Goal: Task Accomplishment & Management: Use online tool/utility

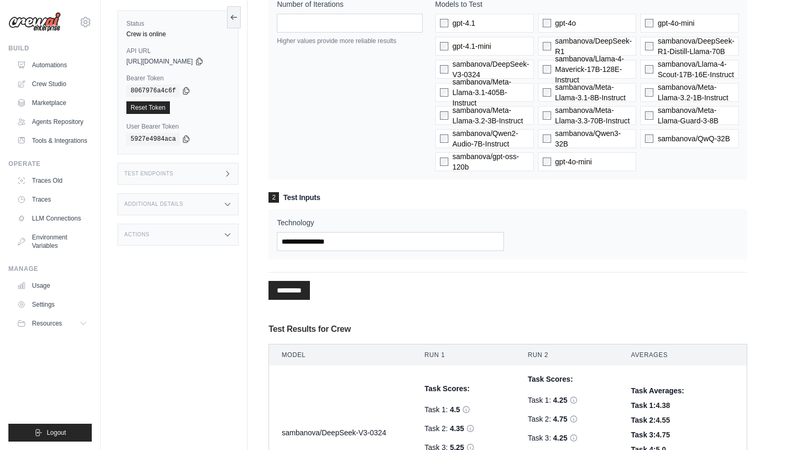
scroll to position [67, 0]
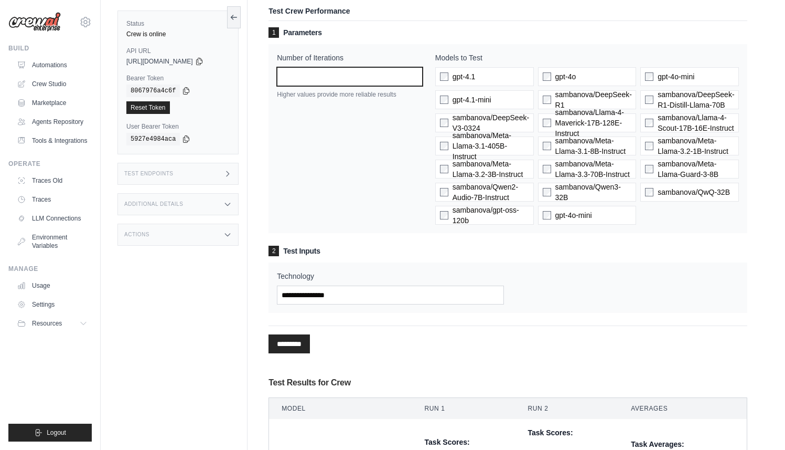
drag, startPoint x: 297, startPoint y: 83, endPoint x: 263, endPoint y: 77, distance: 34.8
click at [263, 77] on div "Test Crew Performance 1 Parameters Number of Iterations * Higher values provide…" at bounding box center [508, 374] width 504 height 767
type input "*"
click at [441, 329] on div "********* Processing..." at bounding box center [508, 339] width 479 height 28
click at [287, 335] on input "*********" at bounding box center [289, 343] width 41 height 19
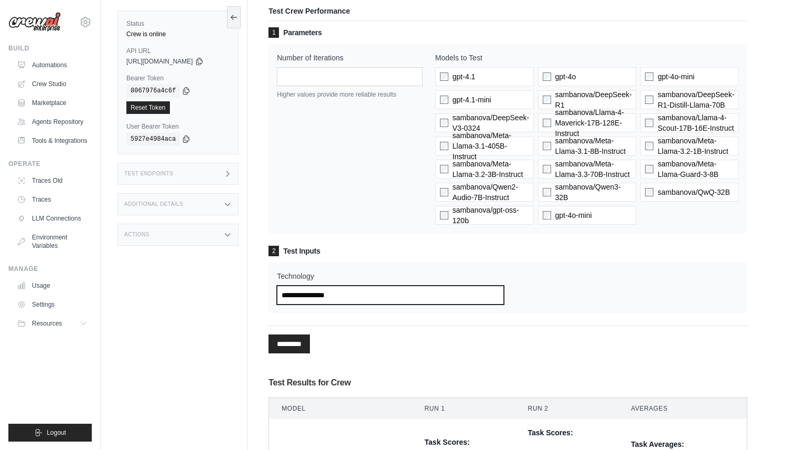
click at [362, 294] on input "Technology" at bounding box center [390, 294] width 227 height 19
type input "**********"
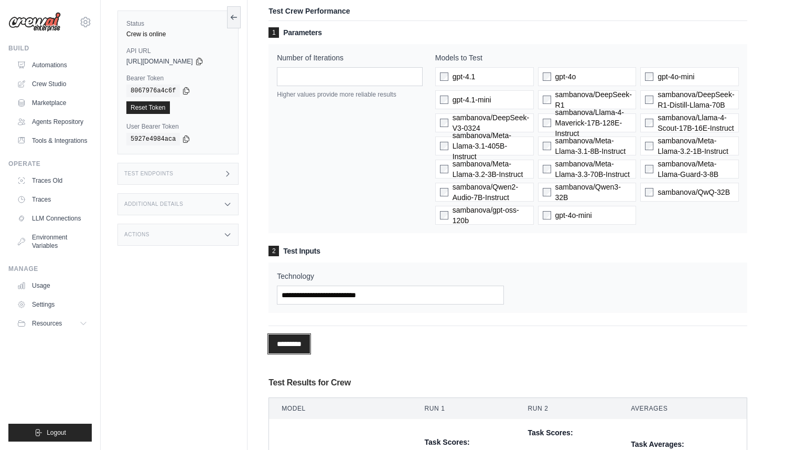
click at [297, 345] on input "*********" at bounding box center [289, 343] width 41 height 19
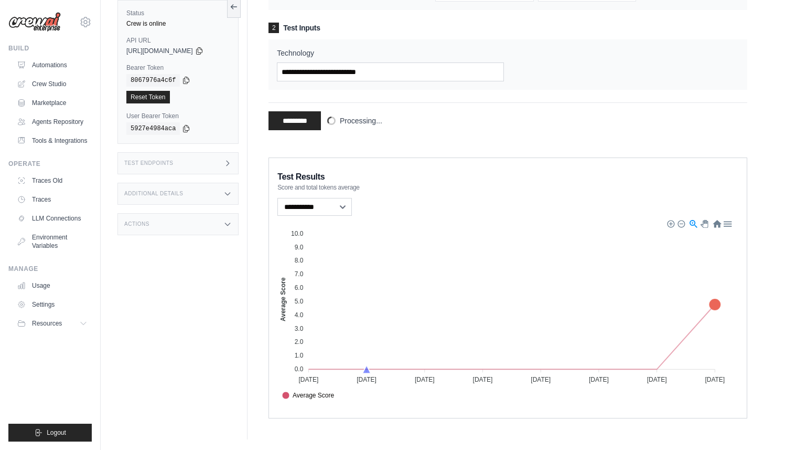
scroll to position [56, 0]
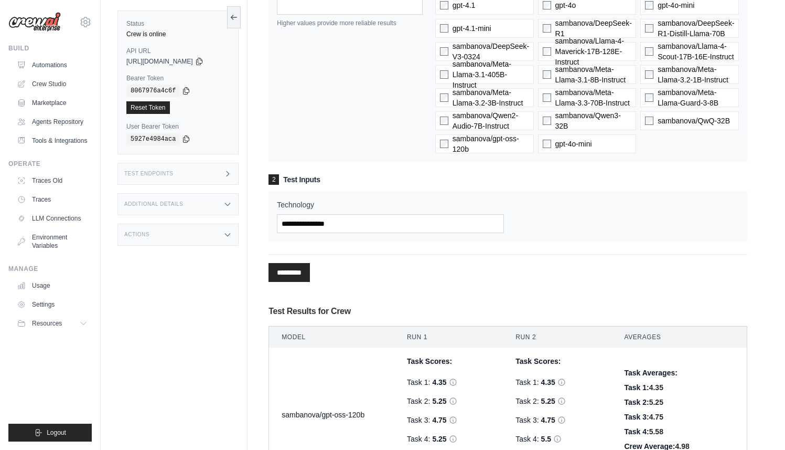
scroll to position [30, 0]
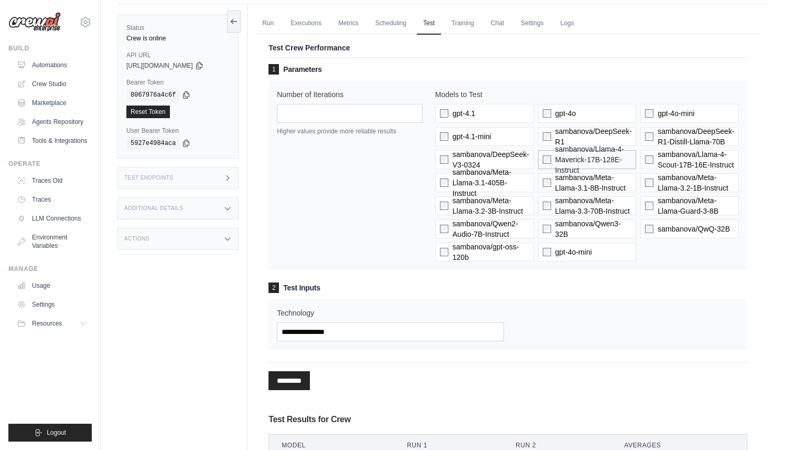
click at [599, 156] on span "sambanova/Llama-4-Maverick-17B-128E-Instruct" at bounding box center [594, 159] width 77 height 31
click at [433, 330] on input "Technology" at bounding box center [390, 331] width 227 height 19
type input "**********"
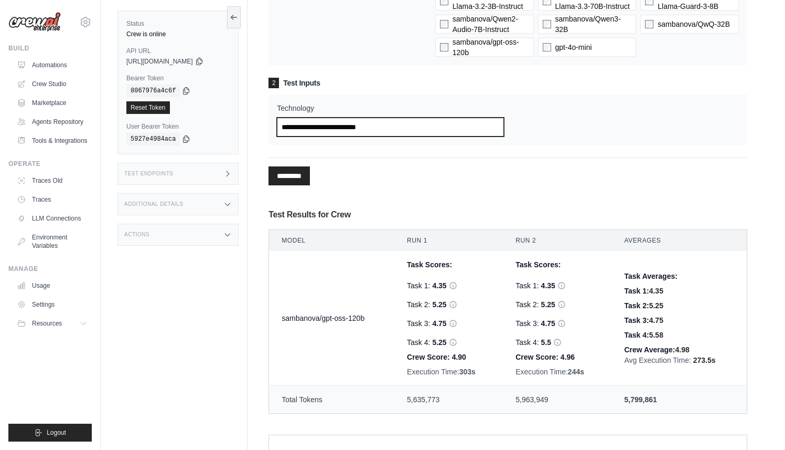
scroll to position [113, 0]
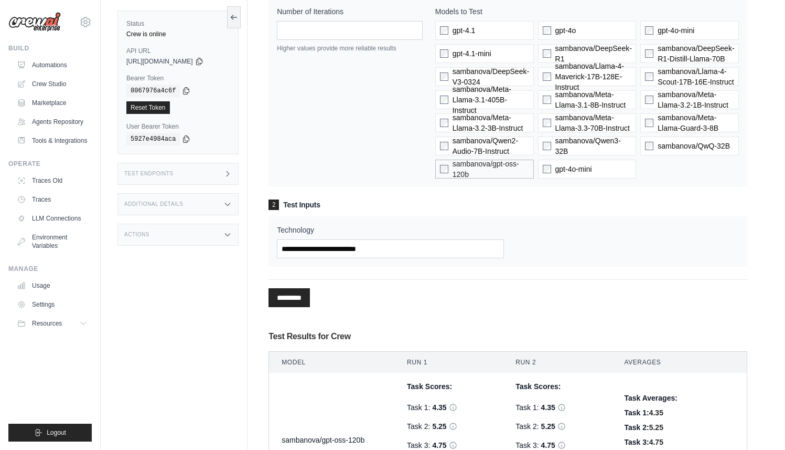
click at [444, 163] on label "sambanova/gpt-oss-120b" at bounding box center [484, 168] width 99 height 19
click at [443, 72] on label "sambanova/DeepSeek-V3-0324" at bounding box center [484, 76] width 99 height 19
click at [379, 132] on div "Number of Iterations * Higher values provide more reliable results" at bounding box center [350, 92] width 146 height 172
click at [296, 299] on input "*********" at bounding box center [289, 297] width 41 height 19
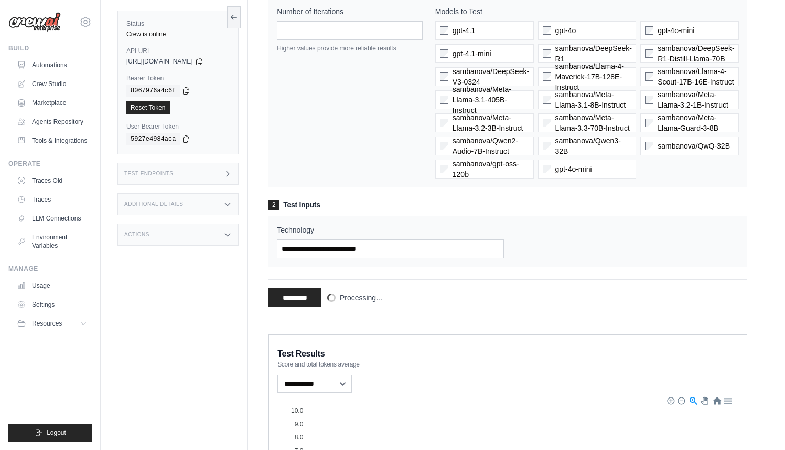
click at [388, 323] on div "Test Crew Performance 1 Parameters Number of Iterations * Higher values provide…" at bounding box center [508, 136] width 504 height 383
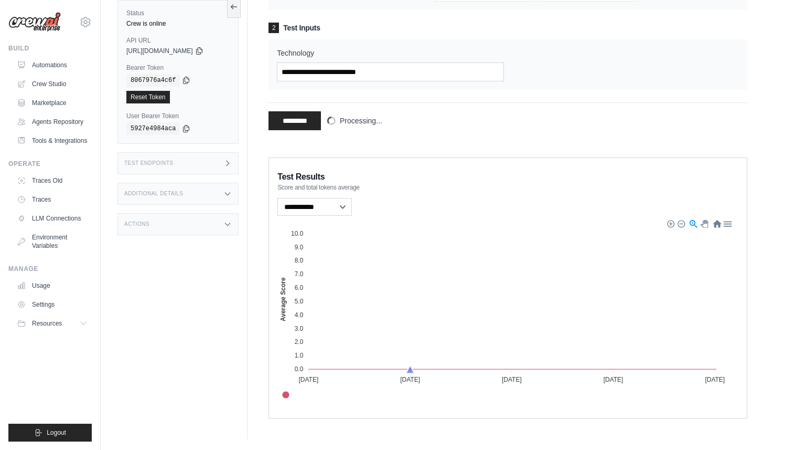
scroll to position [126, 0]
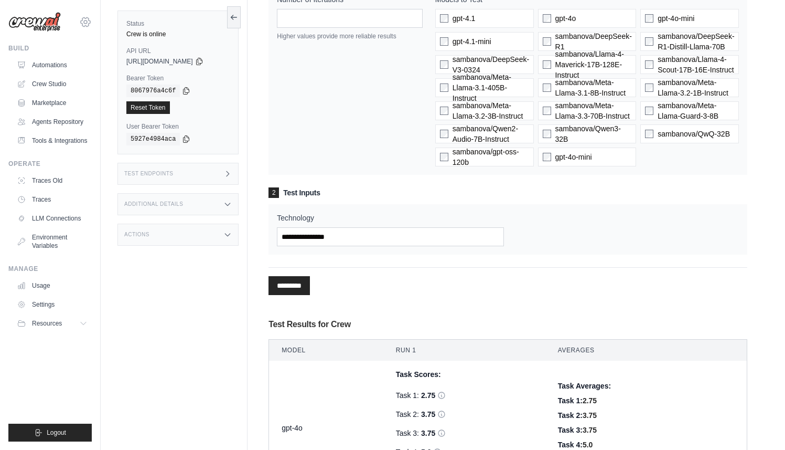
click at [83, 25] on icon at bounding box center [85, 22] width 13 height 13
click at [95, 64] on span "CrewAI Internal Org" at bounding box center [131, 65] width 83 height 10
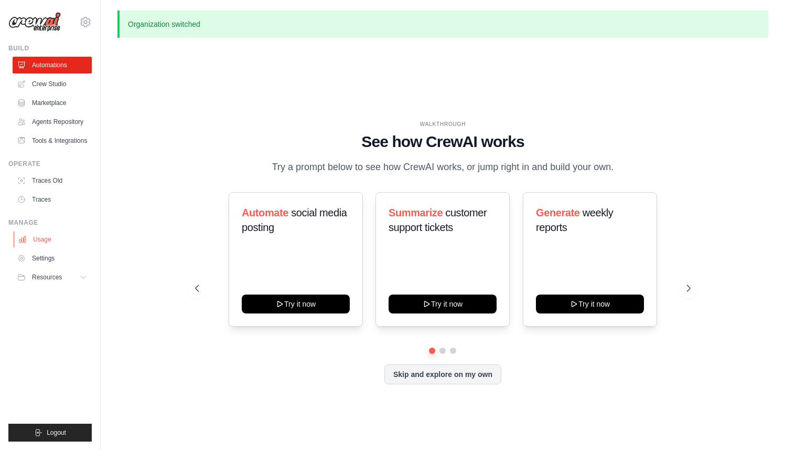
click at [48, 246] on link "Usage" at bounding box center [53, 239] width 79 height 17
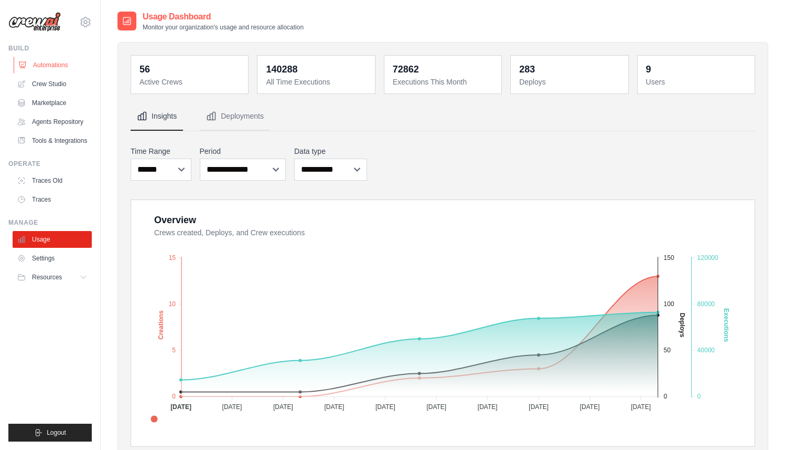
click at [52, 69] on link "Automations" at bounding box center [53, 65] width 79 height 17
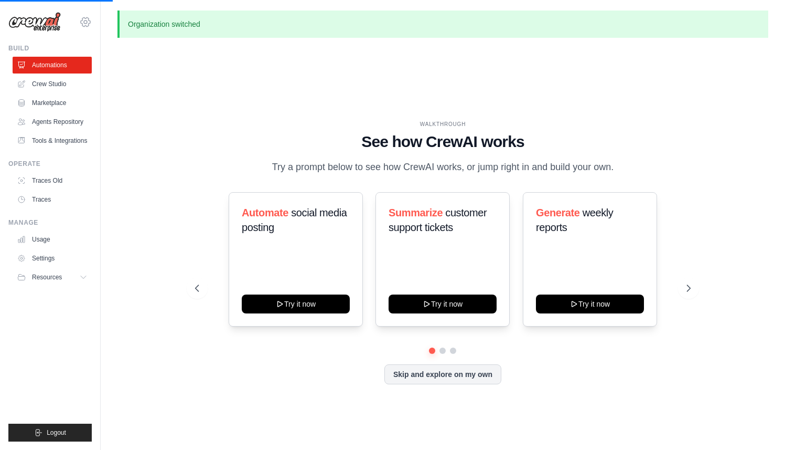
click at [87, 22] on icon at bounding box center [85, 21] width 3 height 3
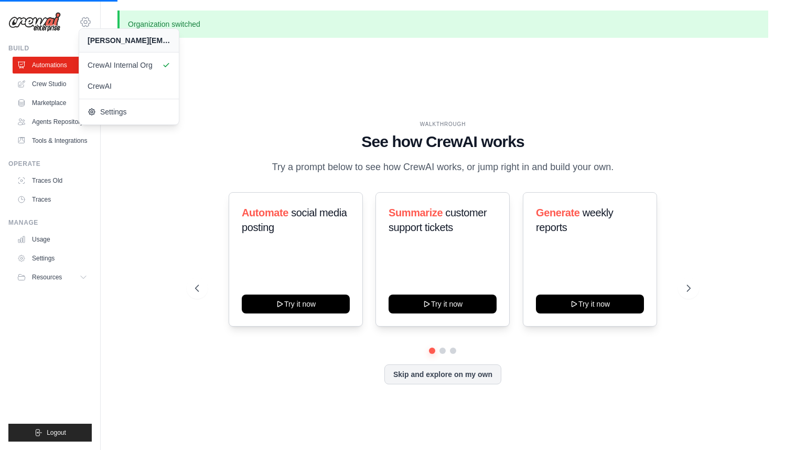
click at [87, 22] on icon at bounding box center [85, 21] width 3 height 3
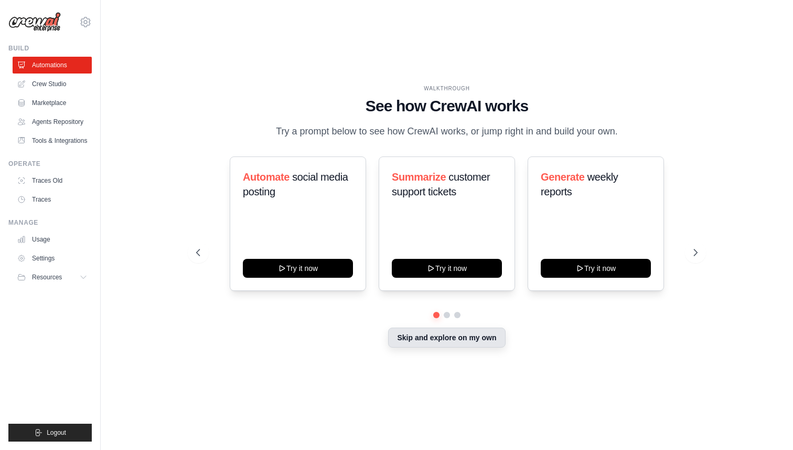
click at [413, 347] on button "Skip and explore on my own" at bounding box center [446, 337] width 117 height 20
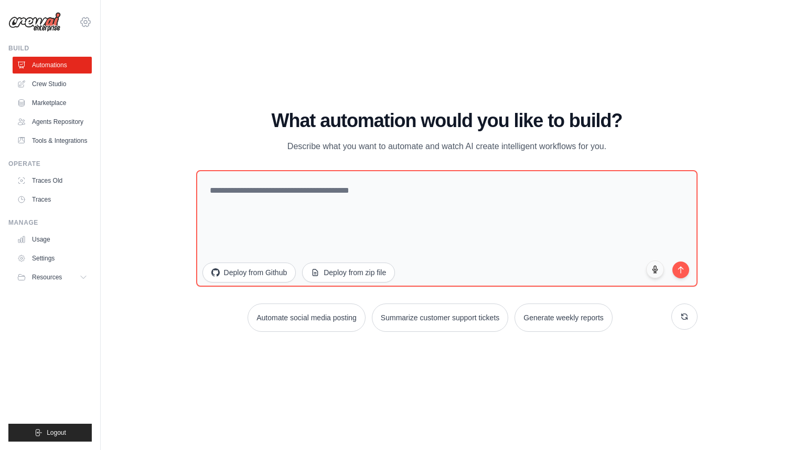
click at [88, 19] on icon at bounding box center [85, 21] width 9 height 9
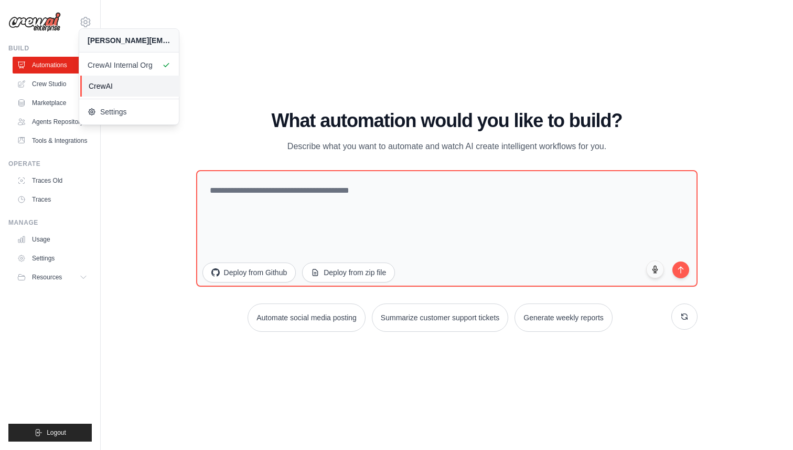
click at [100, 88] on span "CrewAI" at bounding box center [130, 86] width 83 height 10
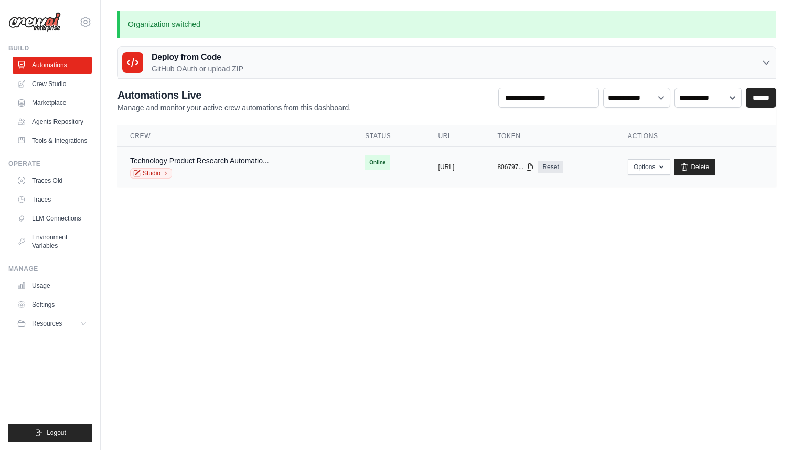
click at [225, 173] on div "Studio" at bounding box center [199, 173] width 139 height 10
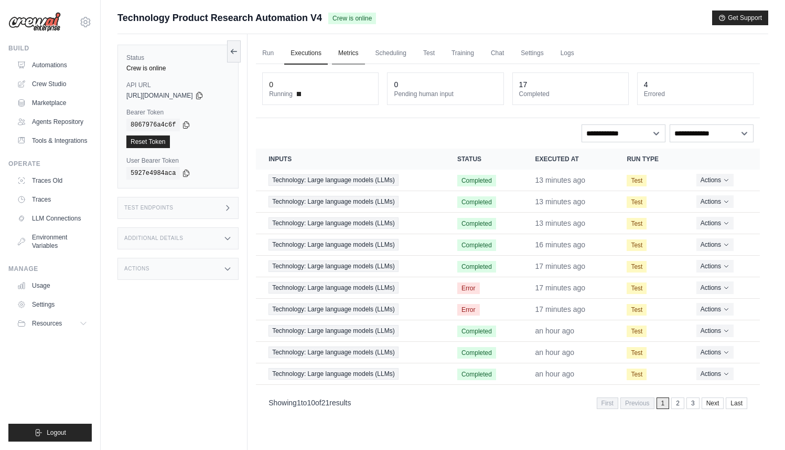
click at [356, 60] on link "Metrics" at bounding box center [348, 53] width 33 height 22
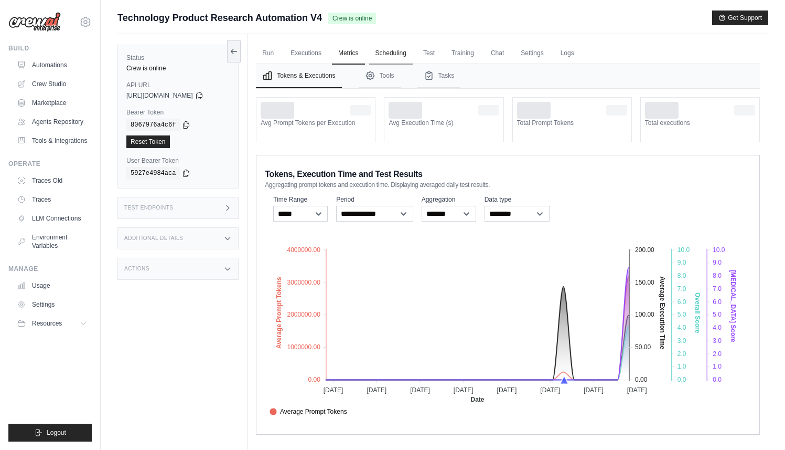
click at [389, 58] on link "Scheduling" at bounding box center [391, 53] width 44 height 22
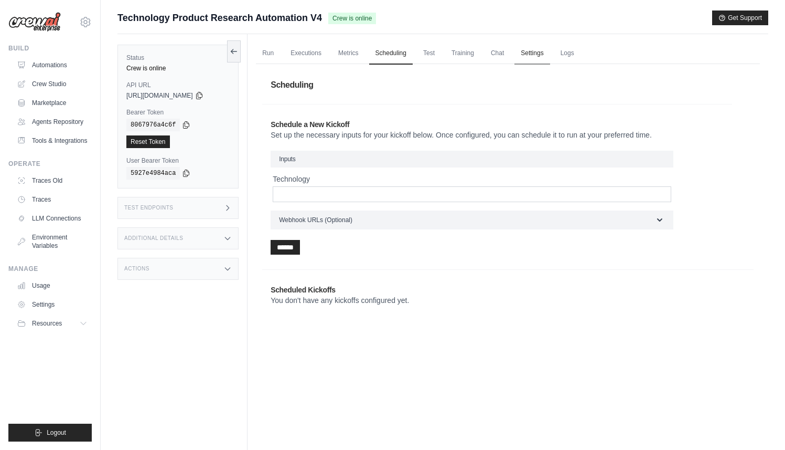
click at [539, 62] on link "Settings" at bounding box center [532, 53] width 35 height 22
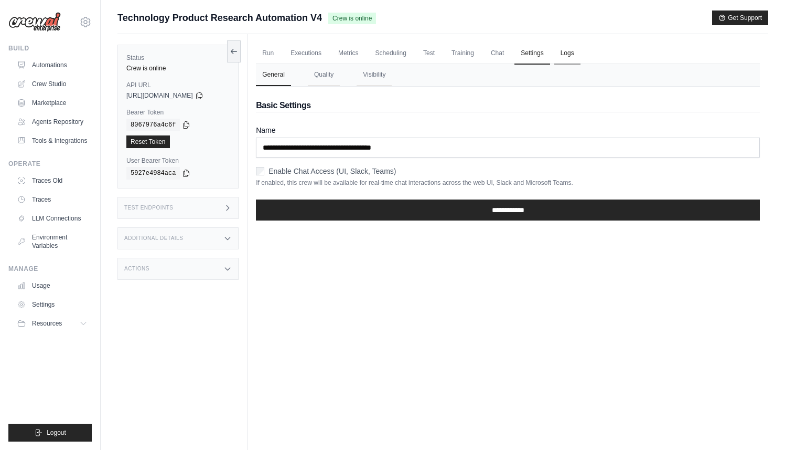
click at [581, 58] on link "Logs" at bounding box center [567, 53] width 26 height 22
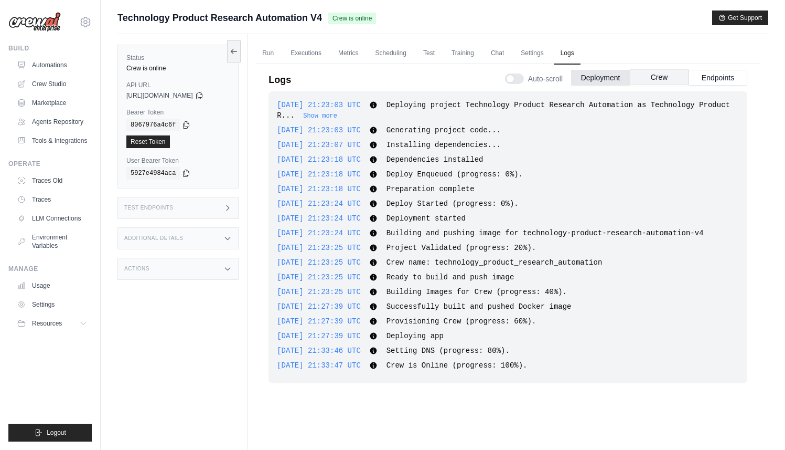
click at [653, 76] on button "Crew" at bounding box center [659, 77] width 59 height 16
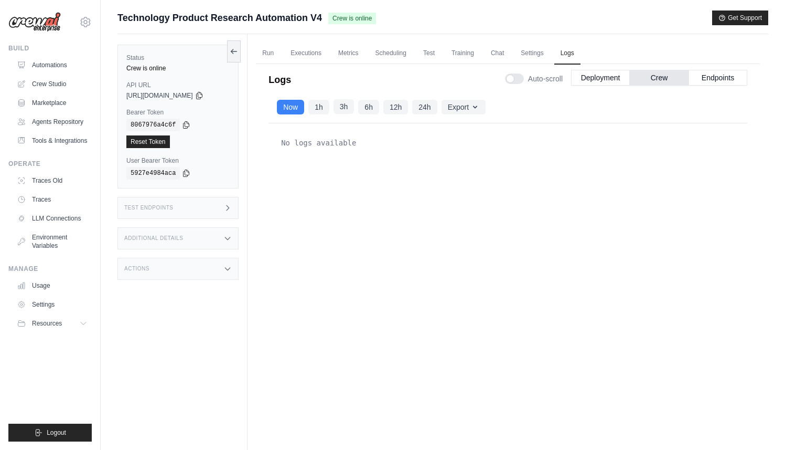
click at [345, 110] on button "3h" at bounding box center [344, 106] width 21 height 15
click at [428, 109] on button "24h" at bounding box center [424, 106] width 25 height 15
click at [711, 79] on button "Endpoints" at bounding box center [718, 77] width 59 height 16
click at [589, 80] on button "Deployment" at bounding box center [600, 77] width 59 height 16
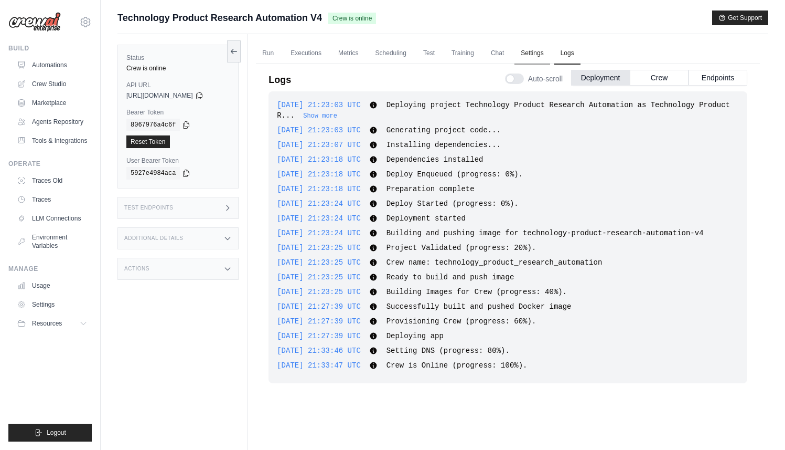
click at [544, 60] on link "Settings" at bounding box center [532, 53] width 35 height 22
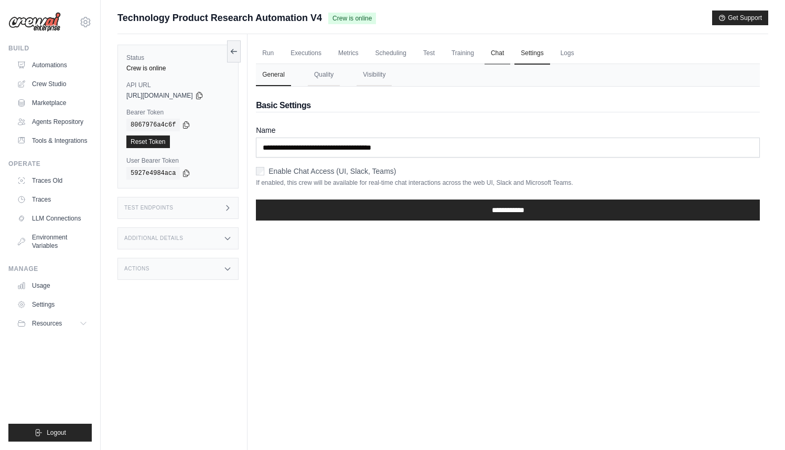
click at [510, 58] on link "Chat" at bounding box center [498, 53] width 26 height 22
click at [470, 57] on link "Training" at bounding box center [462, 53] width 35 height 22
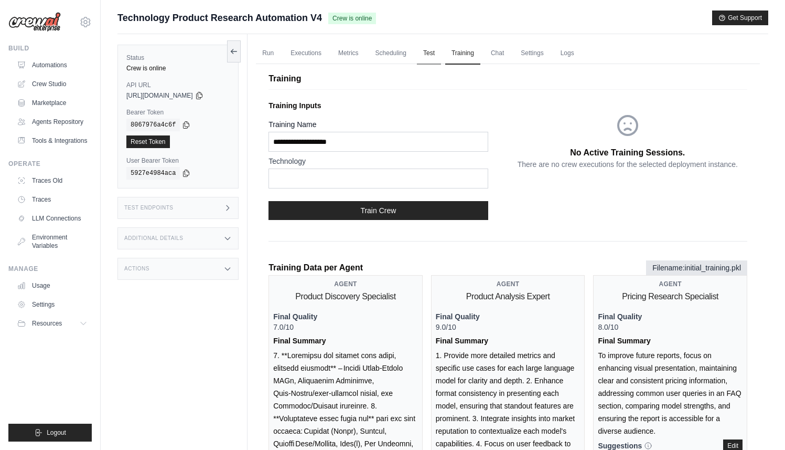
click at [441, 58] on link "Test" at bounding box center [429, 53] width 24 height 22
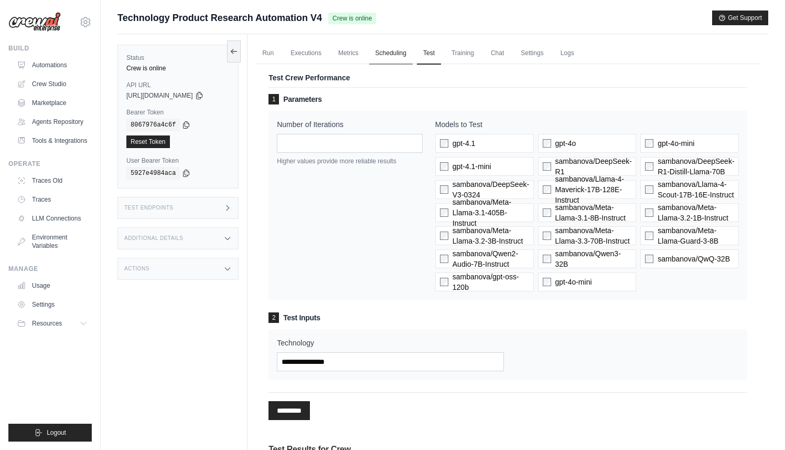
click at [404, 58] on link "Scheduling" at bounding box center [391, 53] width 44 height 22
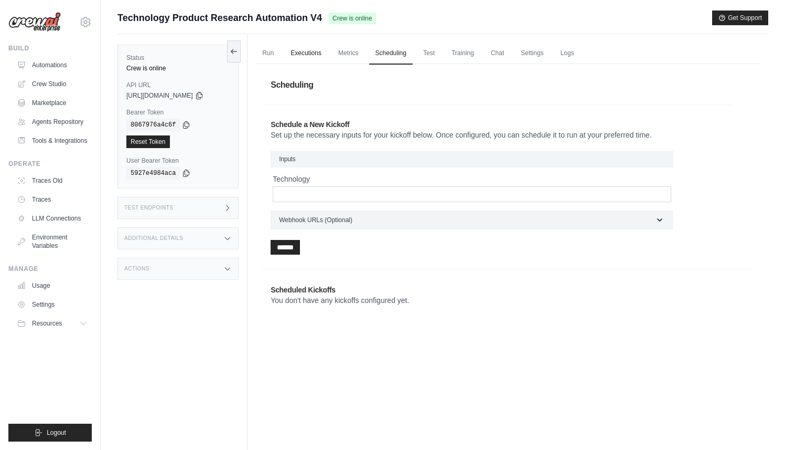
click at [307, 58] on link "Executions" at bounding box center [306, 53] width 44 height 22
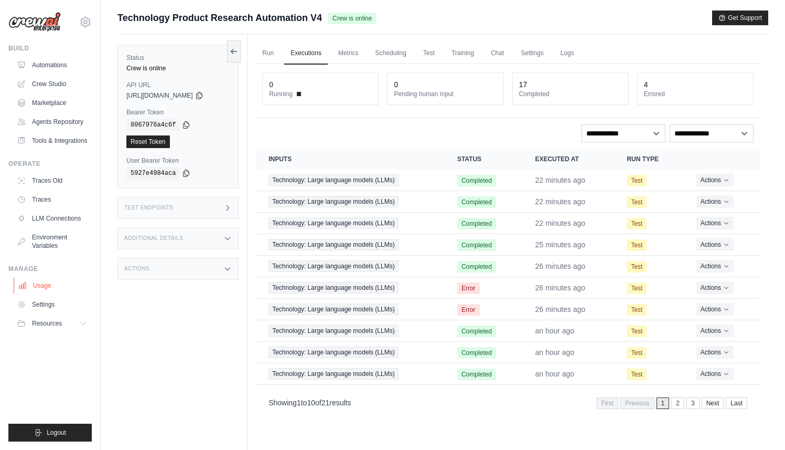
click at [47, 291] on link "Usage" at bounding box center [53, 285] width 79 height 17
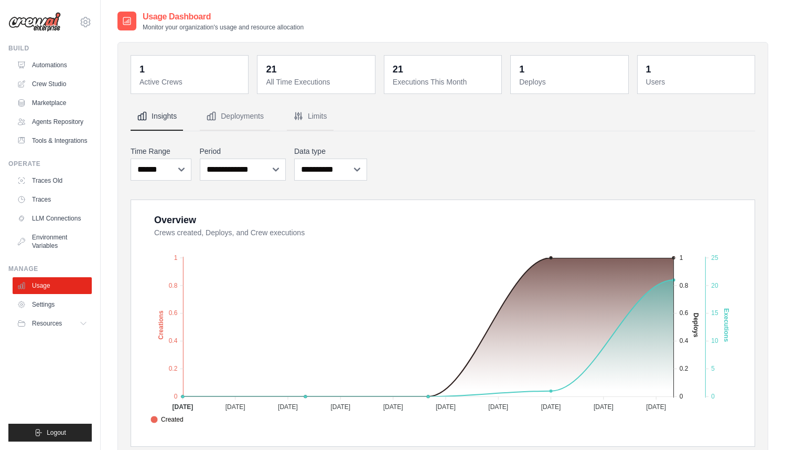
click at [87, 25] on icon at bounding box center [85, 22] width 13 height 13
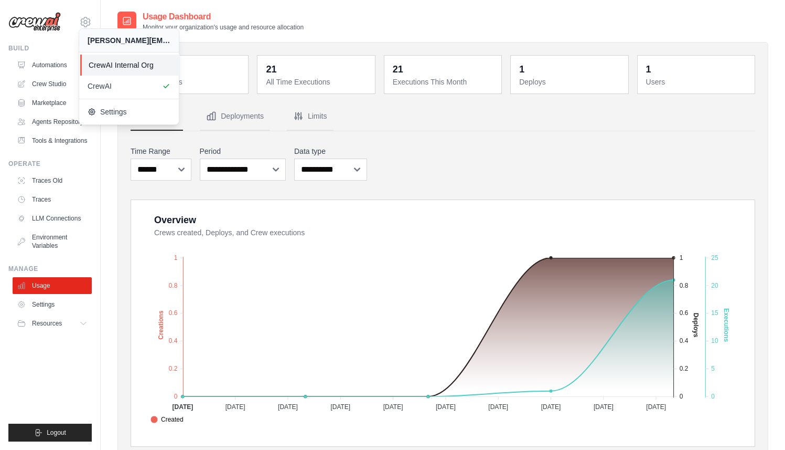
click at [98, 65] on span "CrewAI Internal Org" at bounding box center [130, 65] width 83 height 10
click at [148, 60] on span "CrewAI Internal Org" at bounding box center [130, 65] width 83 height 10
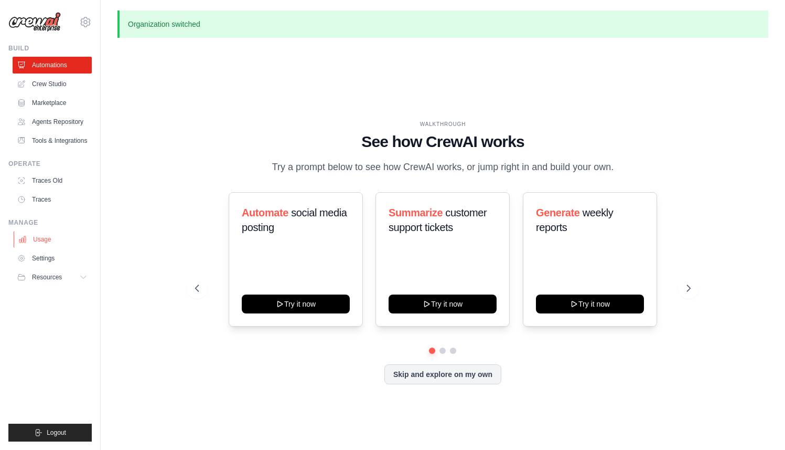
click at [44, 244] on link "Usage" at bounding box center [53, 239] width 79 height 17
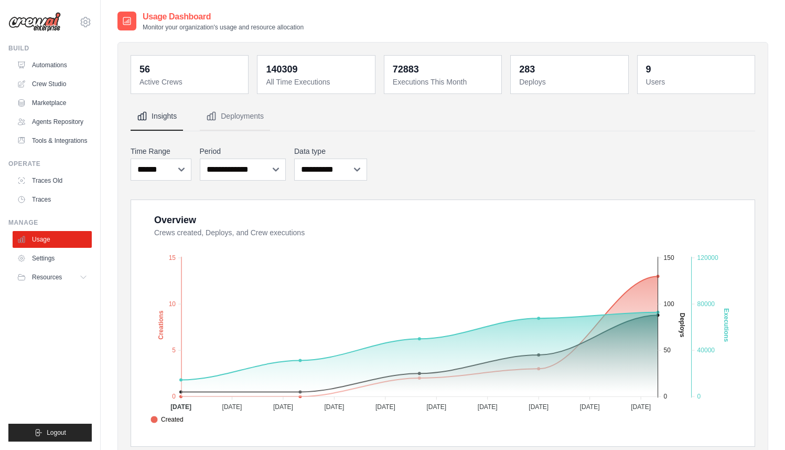
scroll to position [6, 0]
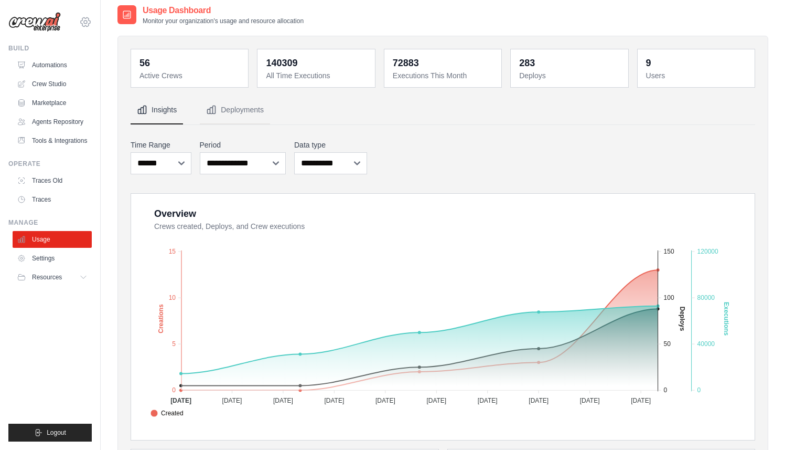
click at [84, 23] on icon at bounding box center [85, 22] width 13 height 13
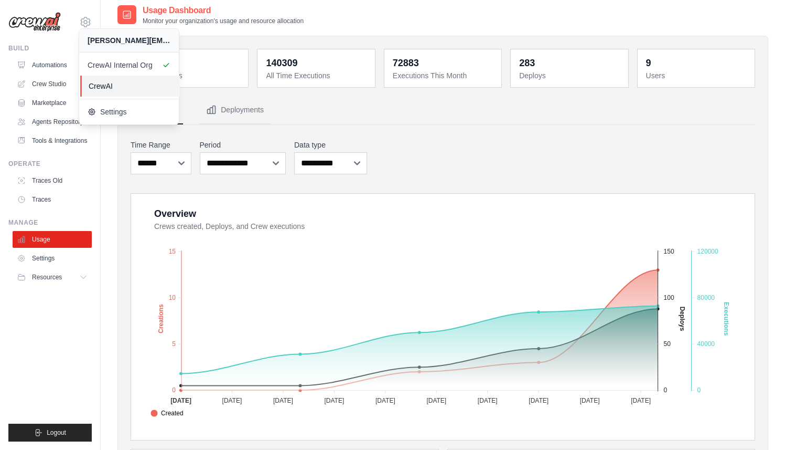
click at [105, 82] on span "CrewAI" at bounding box center [130, 86] width 83 height 10
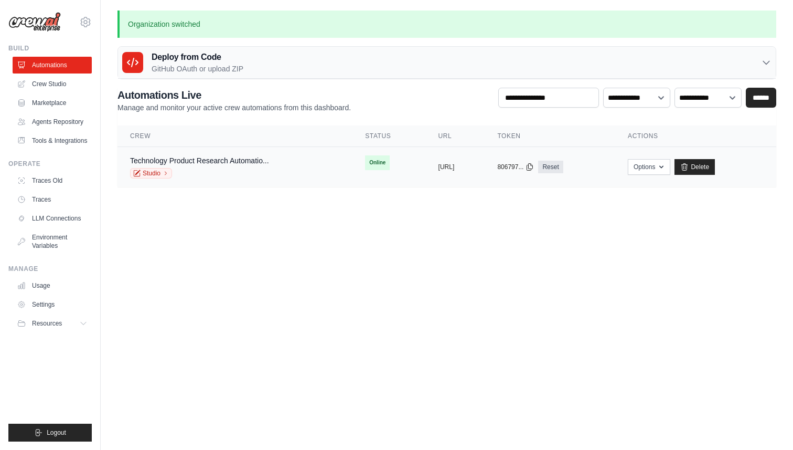
click at [199, 155] on div "Technology Product Research Automatio..." at bounding box center [199, 160] width 139 height 10
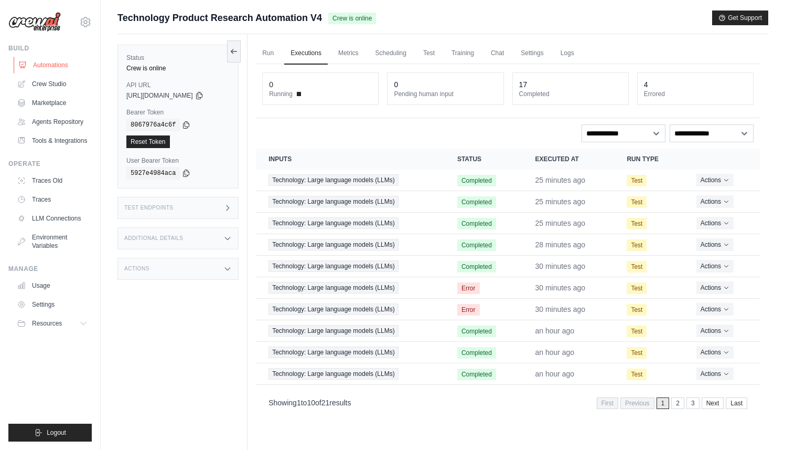
click at [59, 64] on link "Automations" at bounding box center [53, 65] width 79 height 17
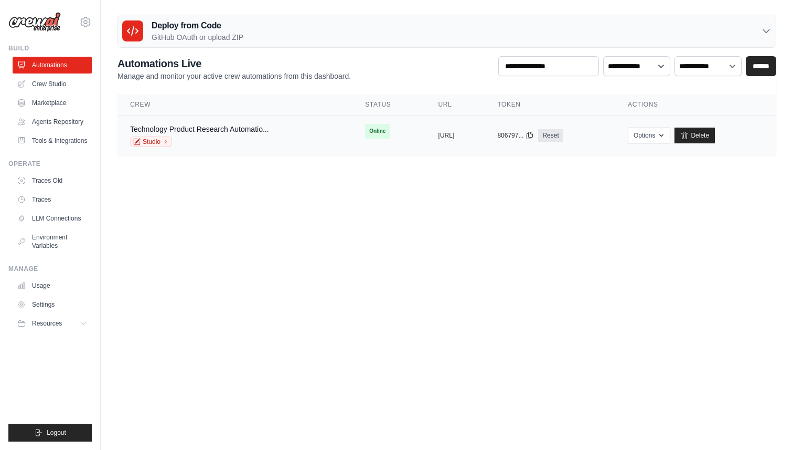
click at [265, 138] on div "Studio" at bounding box center [199, 141] width 139 height 10
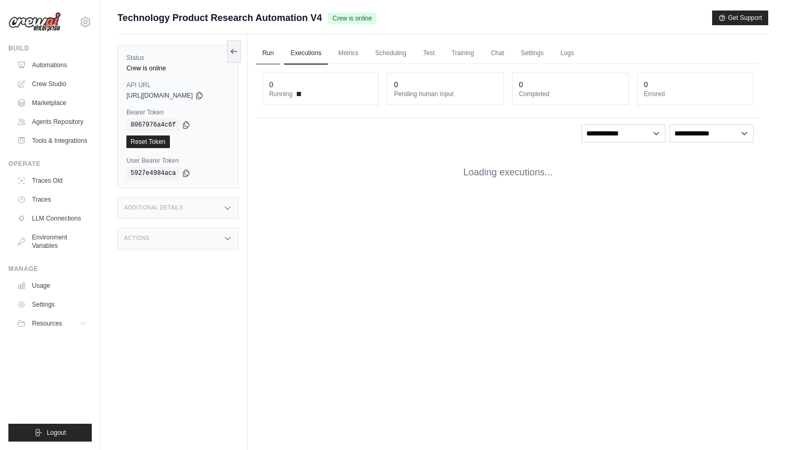
click at [271, 54] on link "Run" at bounding box center [268, 53] width 24 height 22
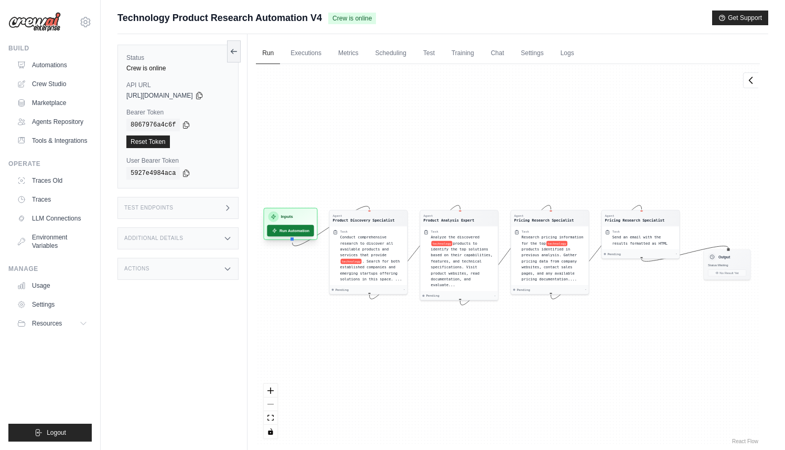
click at [278, 230] on icon at bounding box center [275, 231] width 6 height 6
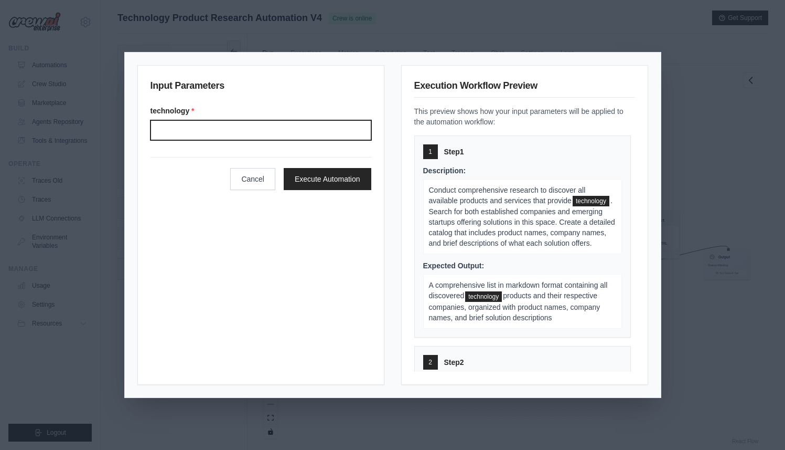
click at [246, 133] on input "Technology" at bounding box center [261, 130] width 221 height 20
type input "**********"
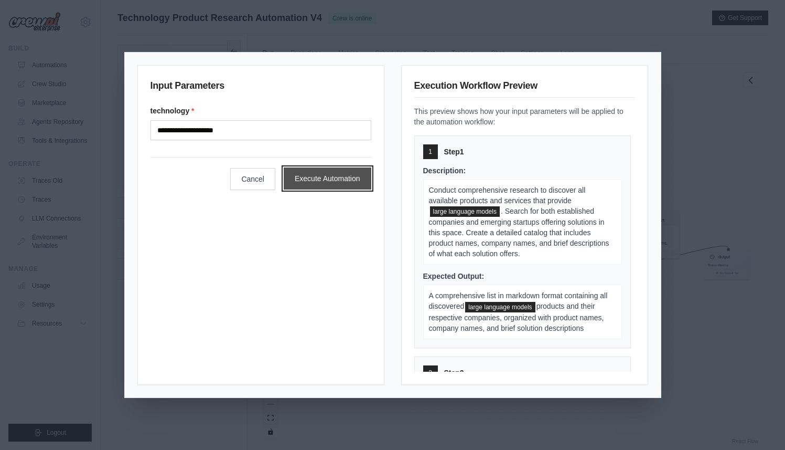
click at [312, 172] on button "Execute Automation" at bounding box center [328, 178] width 88 height 22
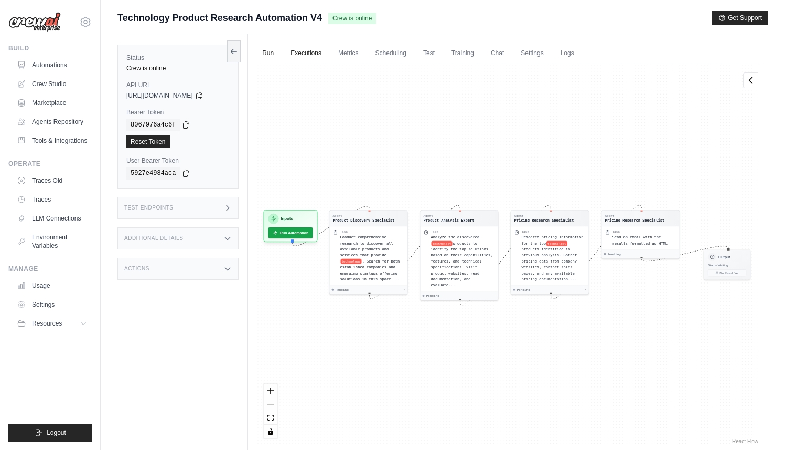
click at [314, 55] on link "Executions" at bounding box center [306, 53] width 44 height 22
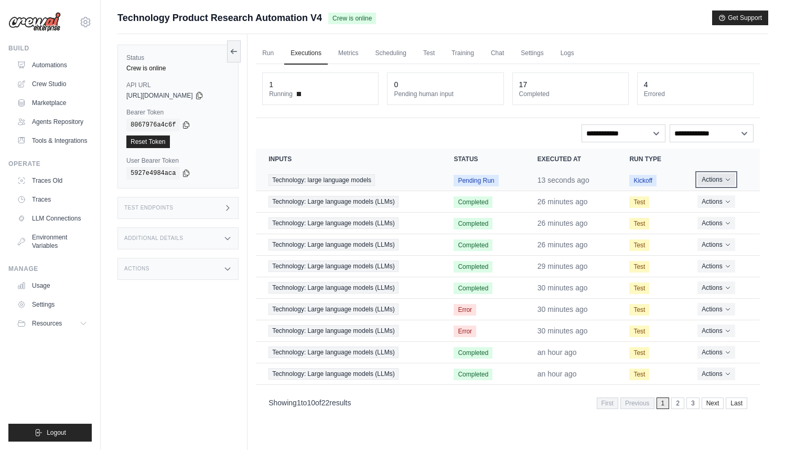
click at [725, 181] on button "Actions" at bounding box center [716, 179] width 37 height 13
click at [761, 180] on div "Run Executions Metrics Scheduling Test Training Chat Settings Logs 1 Running 0 …" at bounding box center [508, 259] width 521 height 450
click at [89, 18] on icon at bounding box center [85, 22] width 13 height 13
click at [99, 63] on span "CrewAI Internal Org" at bounding box center [131, 65] width 83 height 10
click at [176, 381] on div "Status Crew is online API URL copied https://technology-product-research-automa…" at bounding box center [183, 259] width 130 height 450
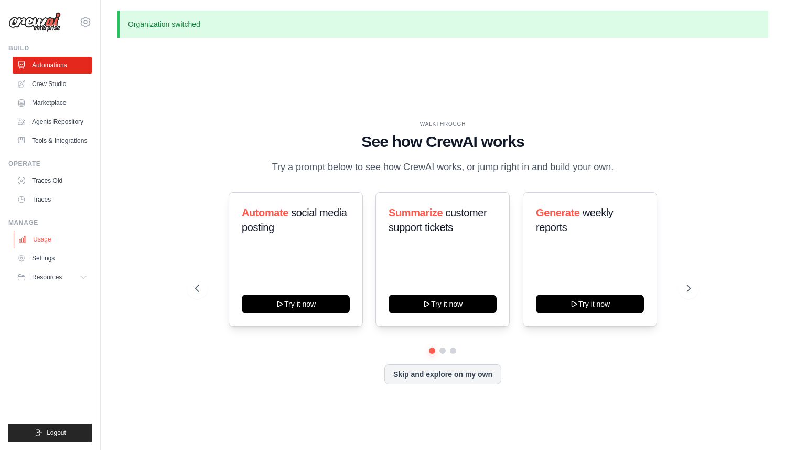
click at [51, 248] on link "Usage" at bounding box center [53, 239] width 79 height 17
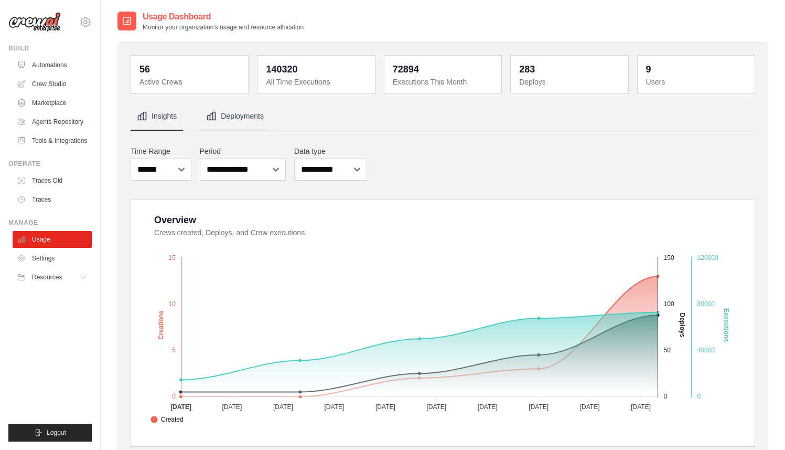
click at [236, 121] on button "Deployments" at bounding box center [235, 116] width 70 height 28
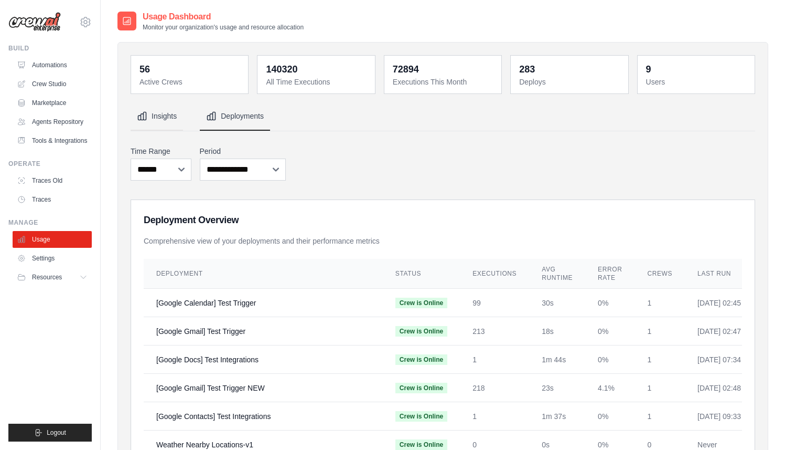
click at [173, 120] on button "Insights" at bounding box center [157, 116] width 52 height 28
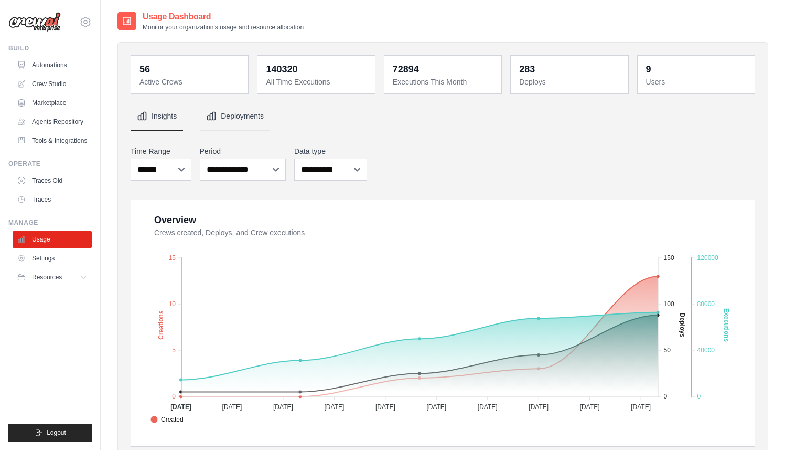
click at [222, 119] on button "Deployments" at bounding box center [235, 116] width 70 height 28
